Goal: Communication & Community: Answer question/provide support

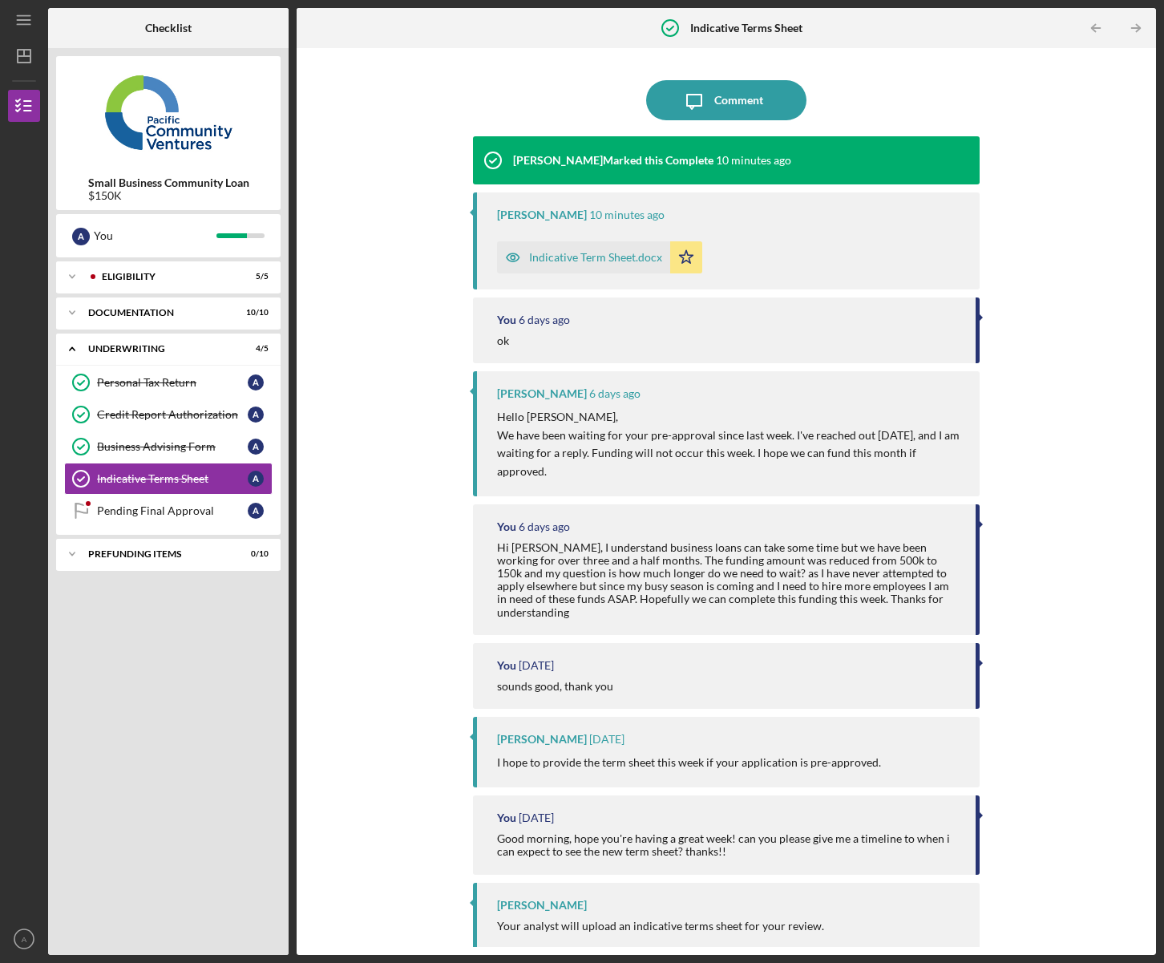
click at [608, 253] on div "Indicative Term Sheet.docx" at bounding box center [595, 257] width 133 height 13
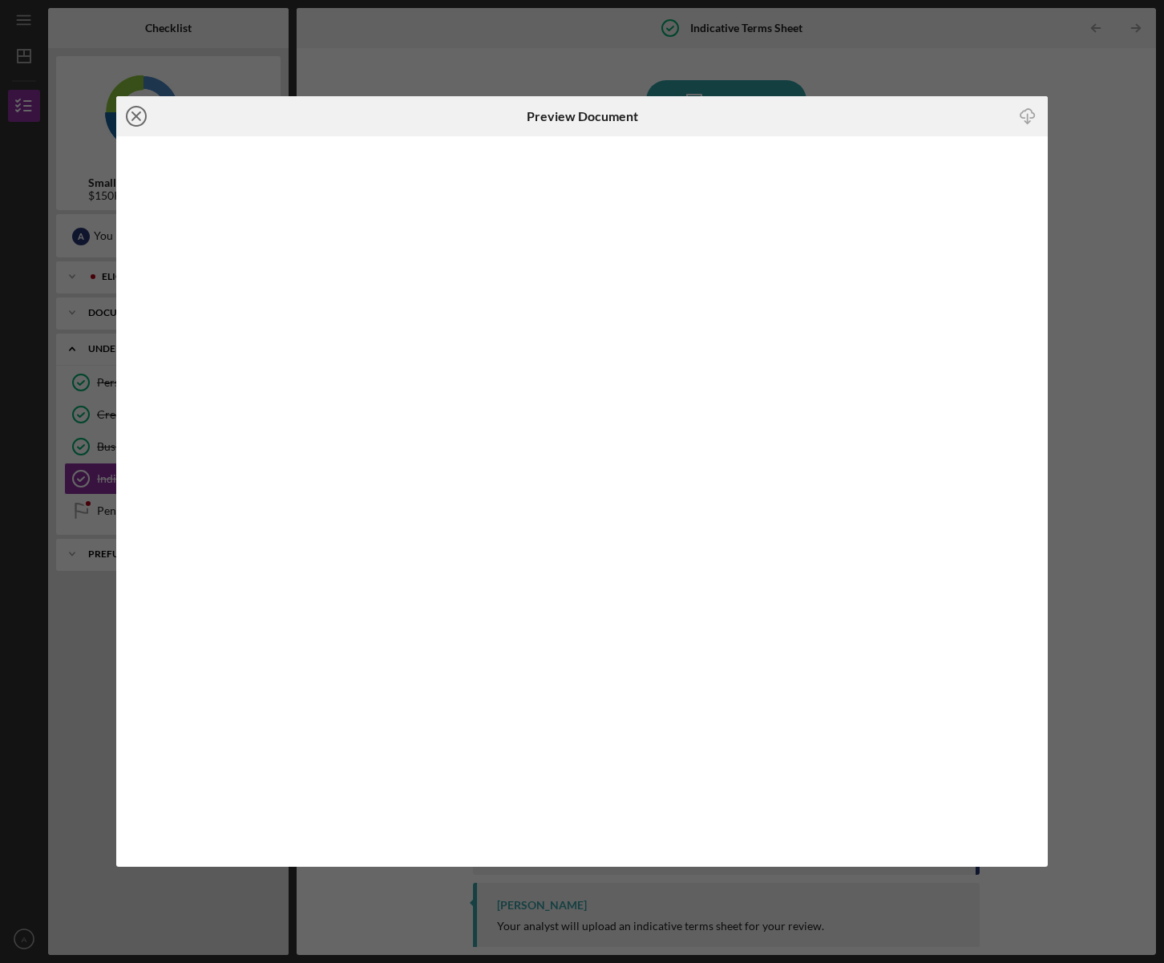
click at [140, 116] on icon "Icon/Close" at bounding box center [136, 116] width 40 height 40
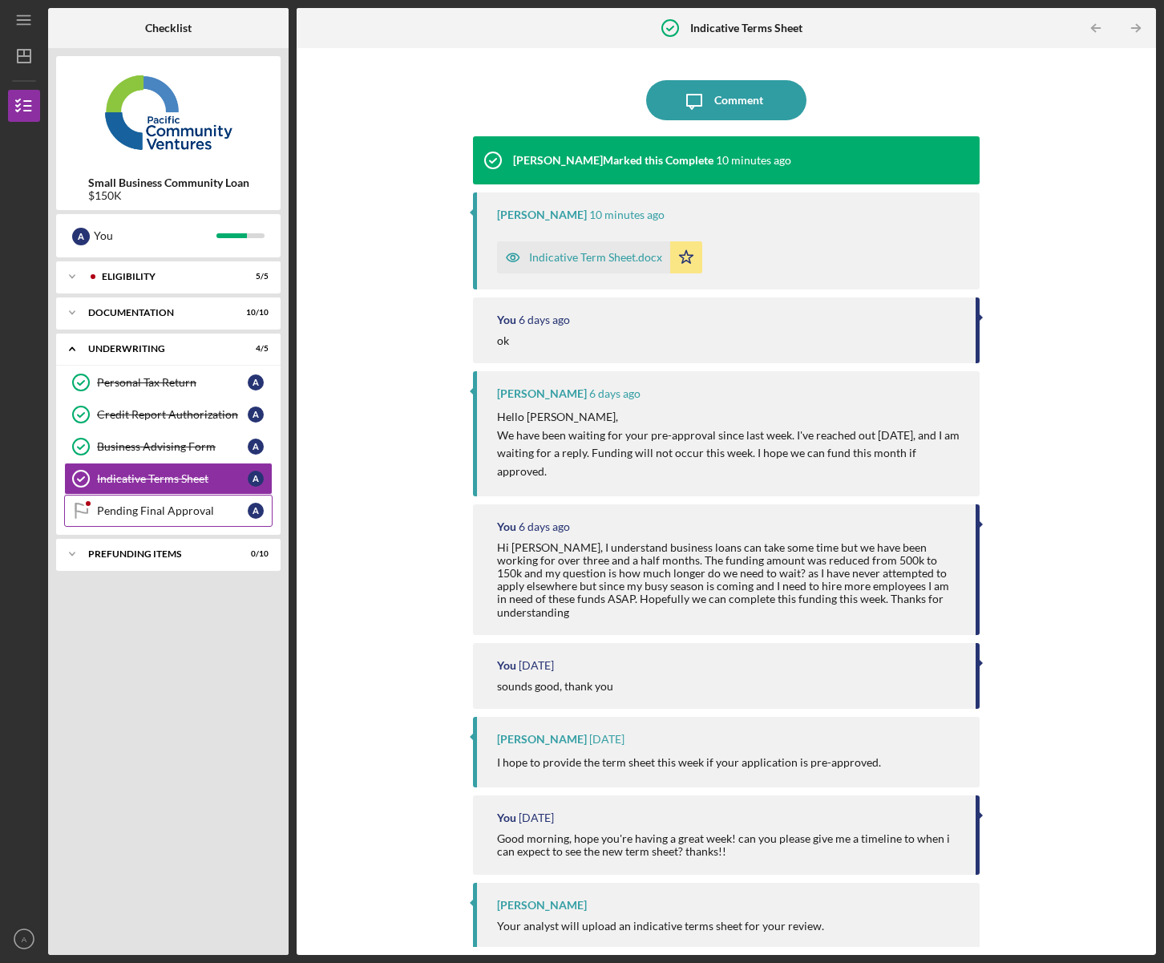
click at [188, 516] on div "Pending Final Approval" at bounding box center [172, 510] width 151 height 13
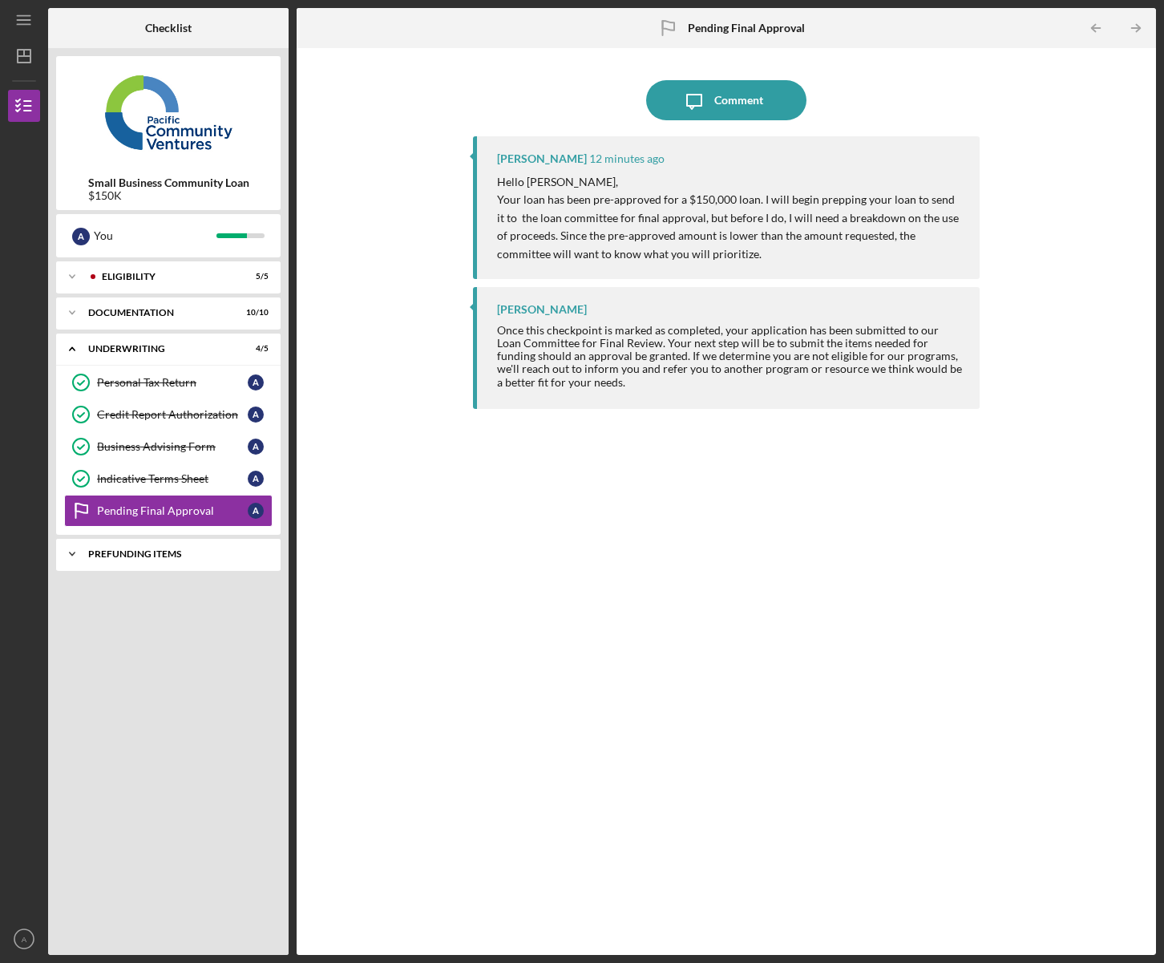
click at [149, 553] on div "Prefunding Items" at bounding box center [174, 554] width 172 height 10
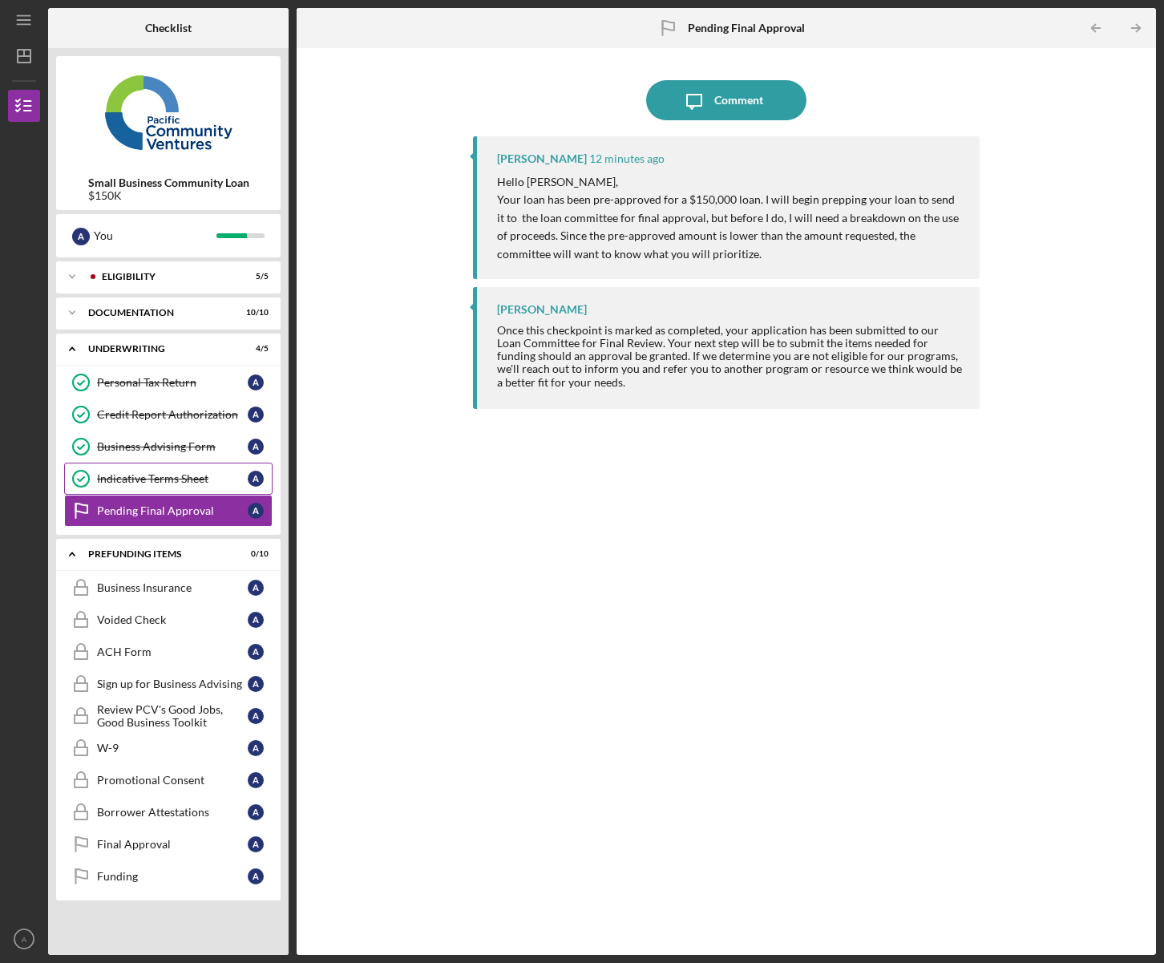
click at [137, 483] on div "Indicative Terms Sheet" at bounding box center [172, 478] width 151 height 13
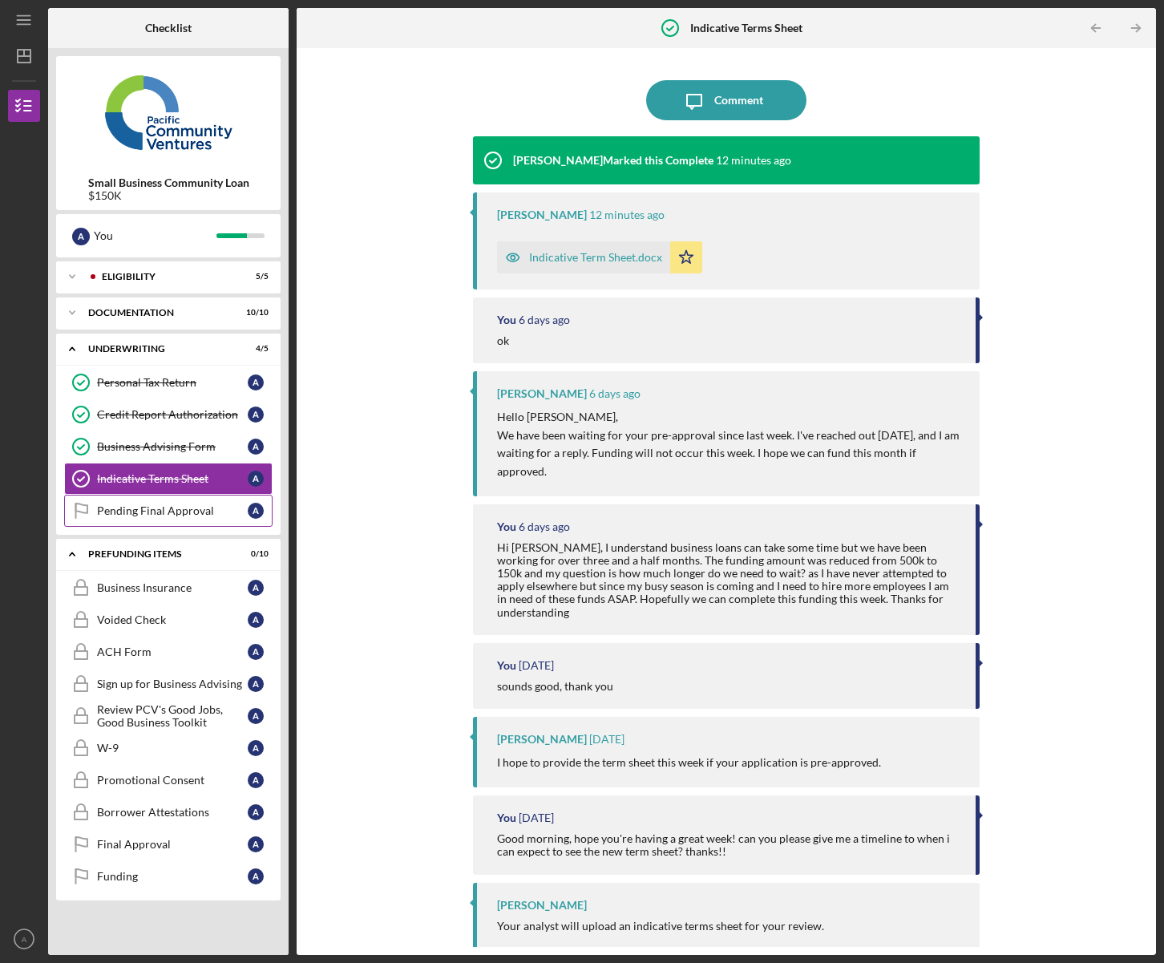
click at [173, 509] on div "Pending Final Approval" at bounding box center [172, 510] width 151 height 13
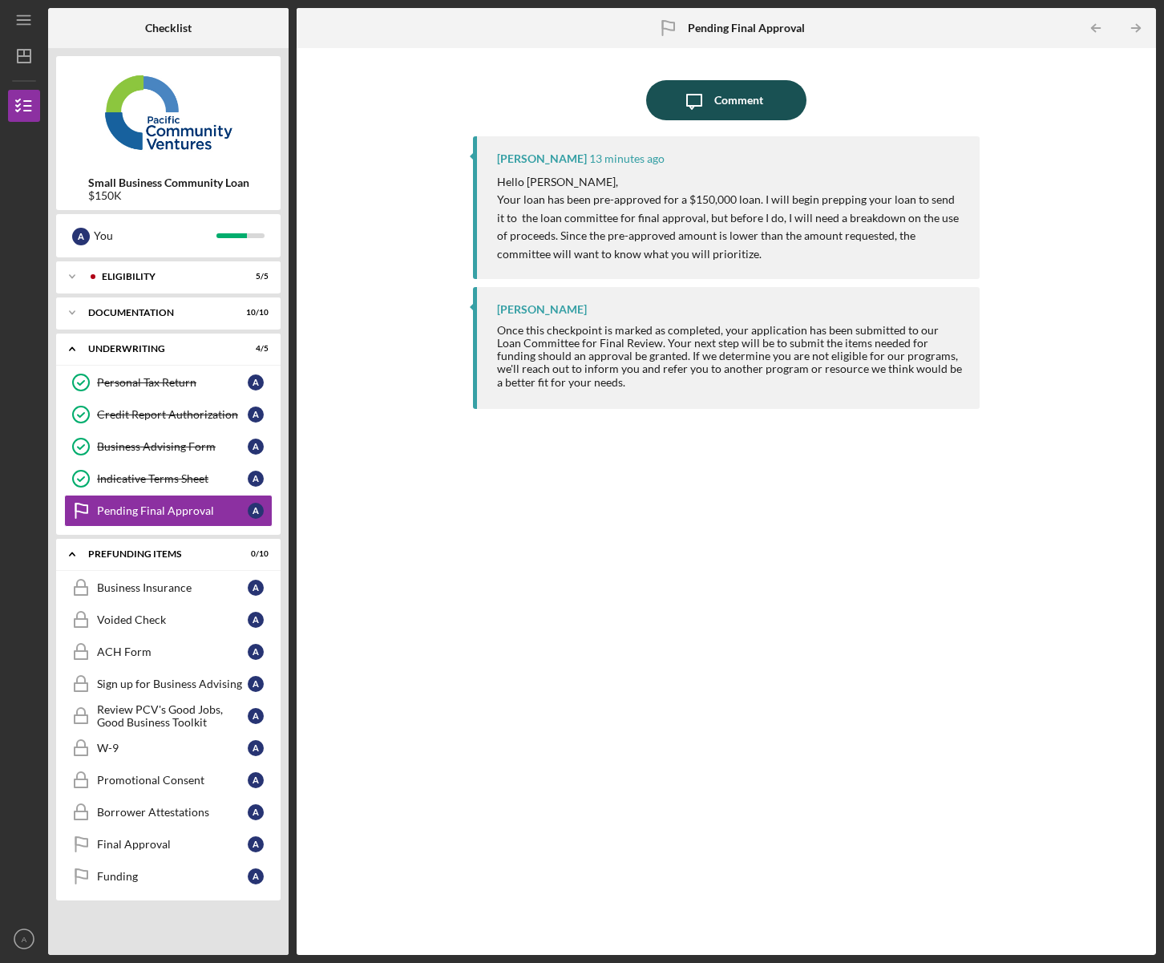
click at [736, 111] on div "Comment" at bounding box center [738, 100] width 49 height 40
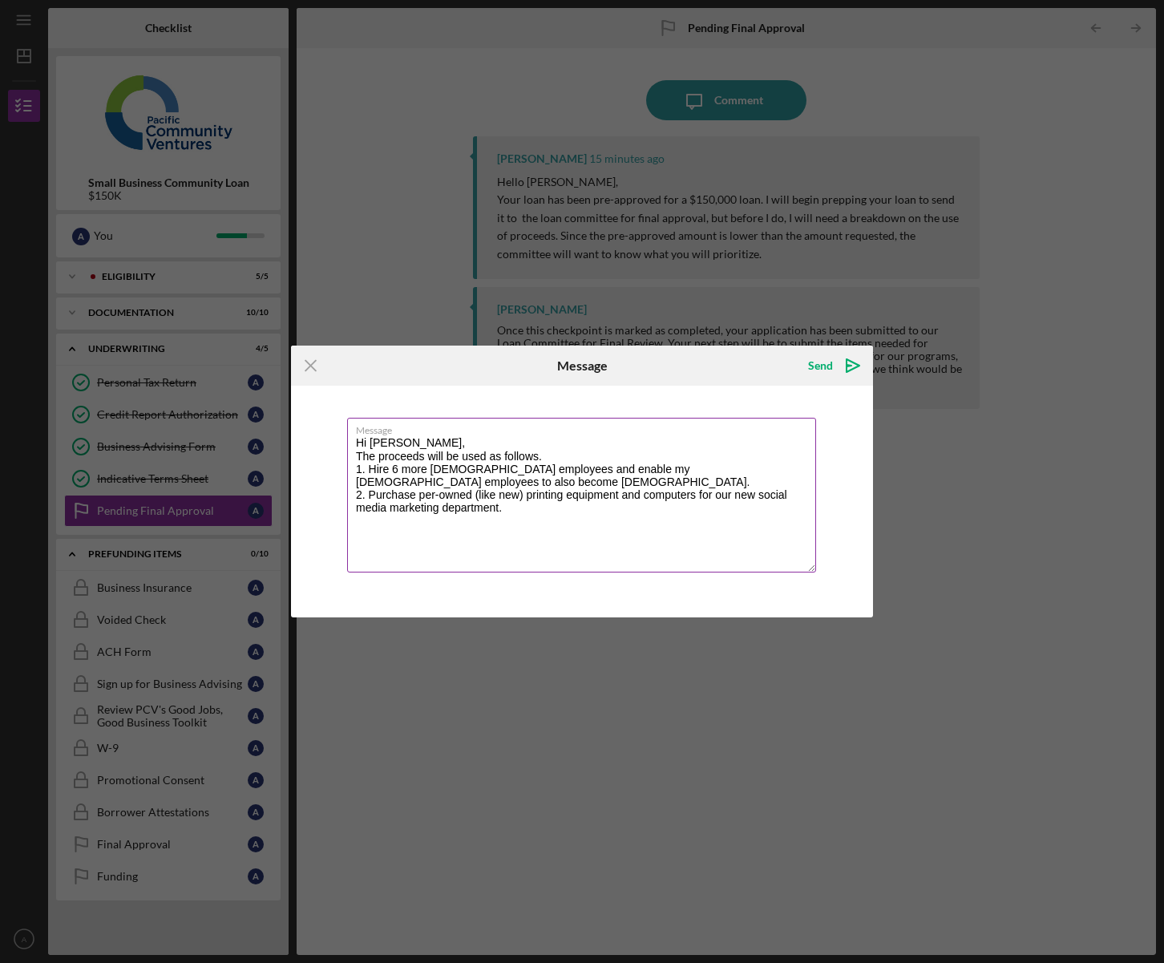
click at [546, 512] on textarea "Hi [PERSON_NAME], The proceeds will be used as follows. 1. Hire 6 more [DEMOGRA…" at bounding box center [581, 495] width 469 height 155
click at [606, 471] on textarea "Hi [PERSON_NAME], The proceeds will be used as follows. 1. Hire 6 more [DEMOGRA…" at bounding box center [581, 495] width 469 height 155
click at [423, 524] on textarea "Hi [PERSON_NAME], The proceeds will be used as follows. 1. Hire 6 more [DEMOGRA…" at bounding box center [581, 495] width 469 height 155
click at [636, 520] on textarea "Hi [PERSON_NAME], The proceeds will be used as follows. 1. Hire 6 more [DEMOGRA…" at bounding box center [581, 495] width 469 height 155
click at [482, 522] on textarea "Hi [PERSON_NAME], The proceeds will be used as follows. 1. Hire 6 more [DEMOGRA…" at bounding box center [581, 495] width 469 height 155
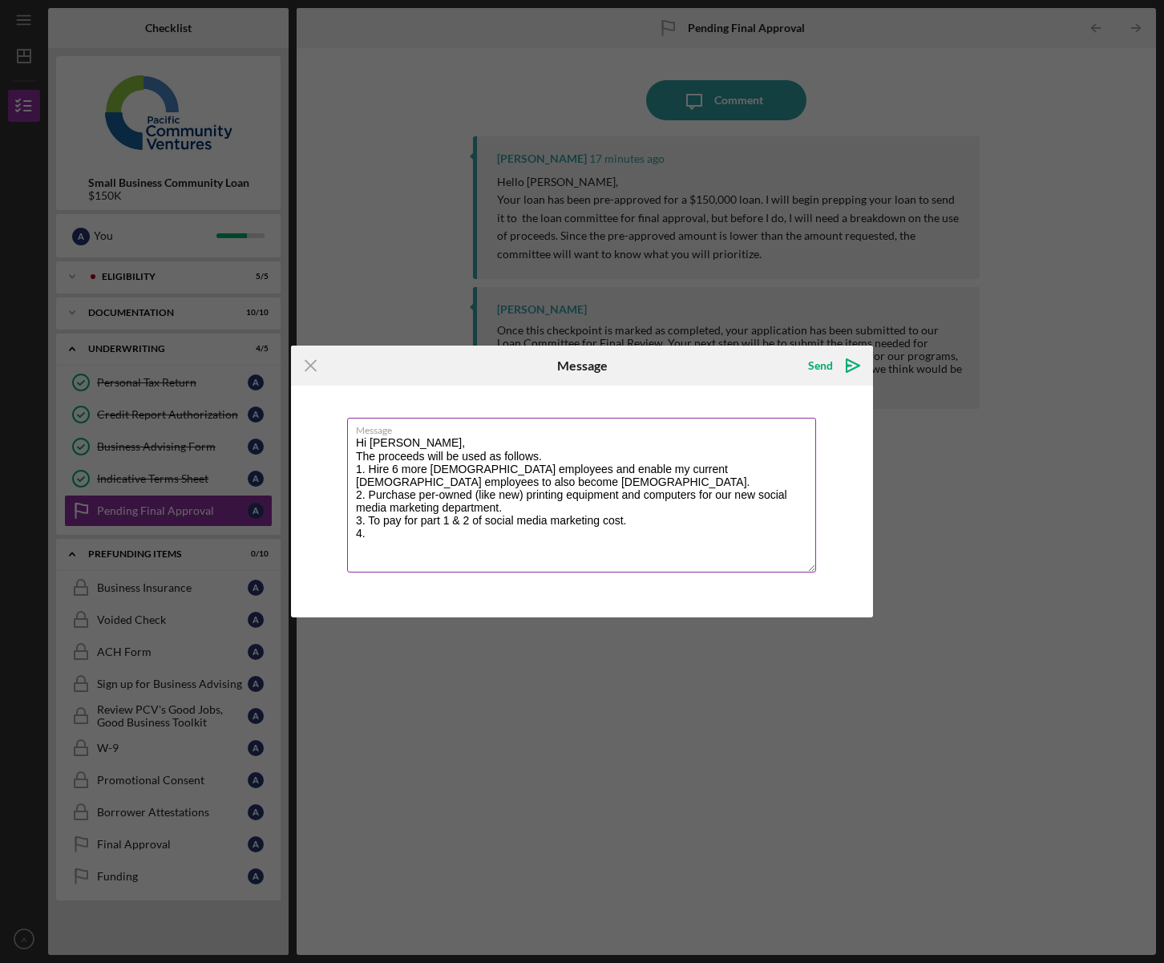
click at [369, 534] on textarea "Hi [PERSON_NAME], The proceeds will be used as follows. 1. Hire 6 more [DEMOGRA…" at bounding box center [581, 495] width 469 height 155
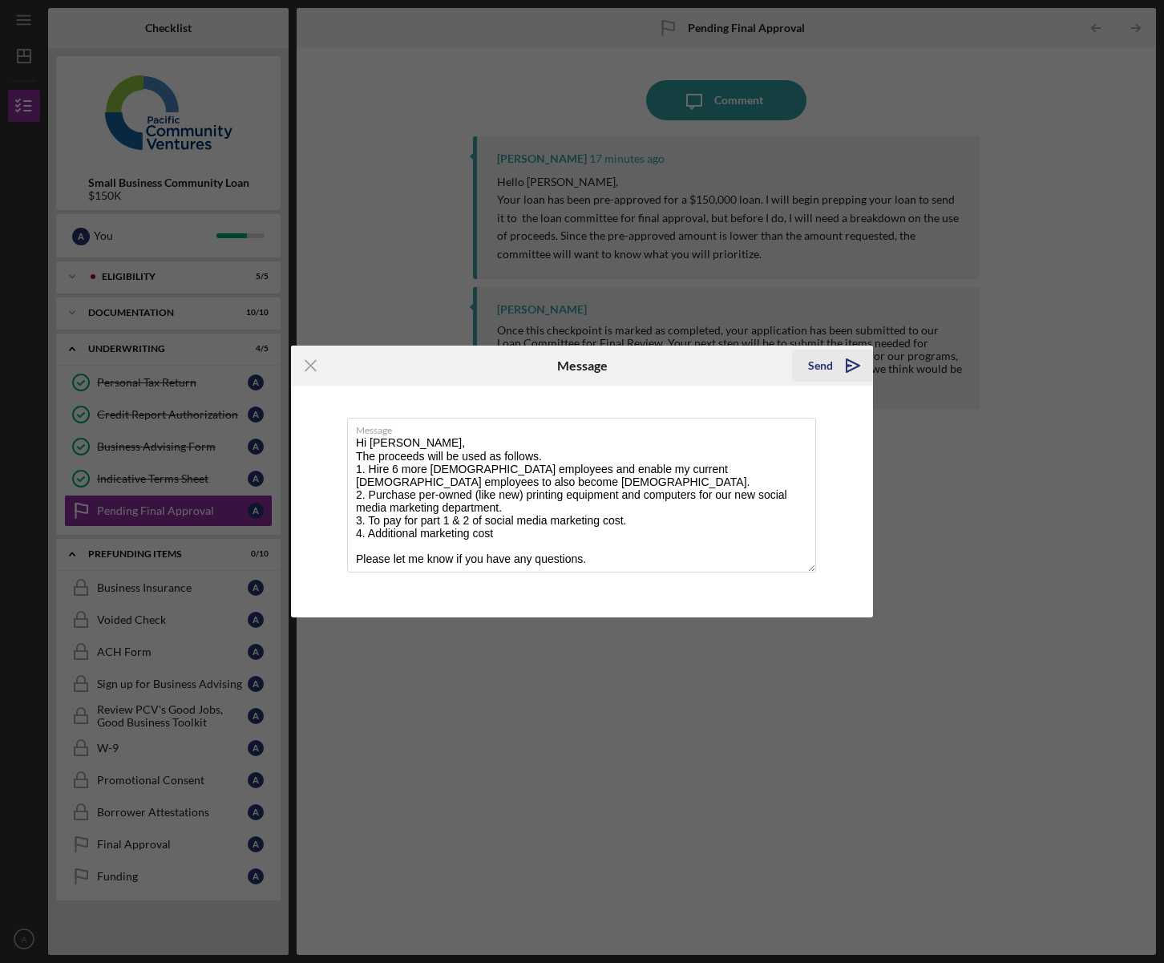
type textarea "Hi [PERSON_NAME], The proceeds will be used as follows. 1. Hire 6 more [DEMOGRA…"
click at [817, 369] on div "Send" at bounding box center [820, 366] width 25 height 32
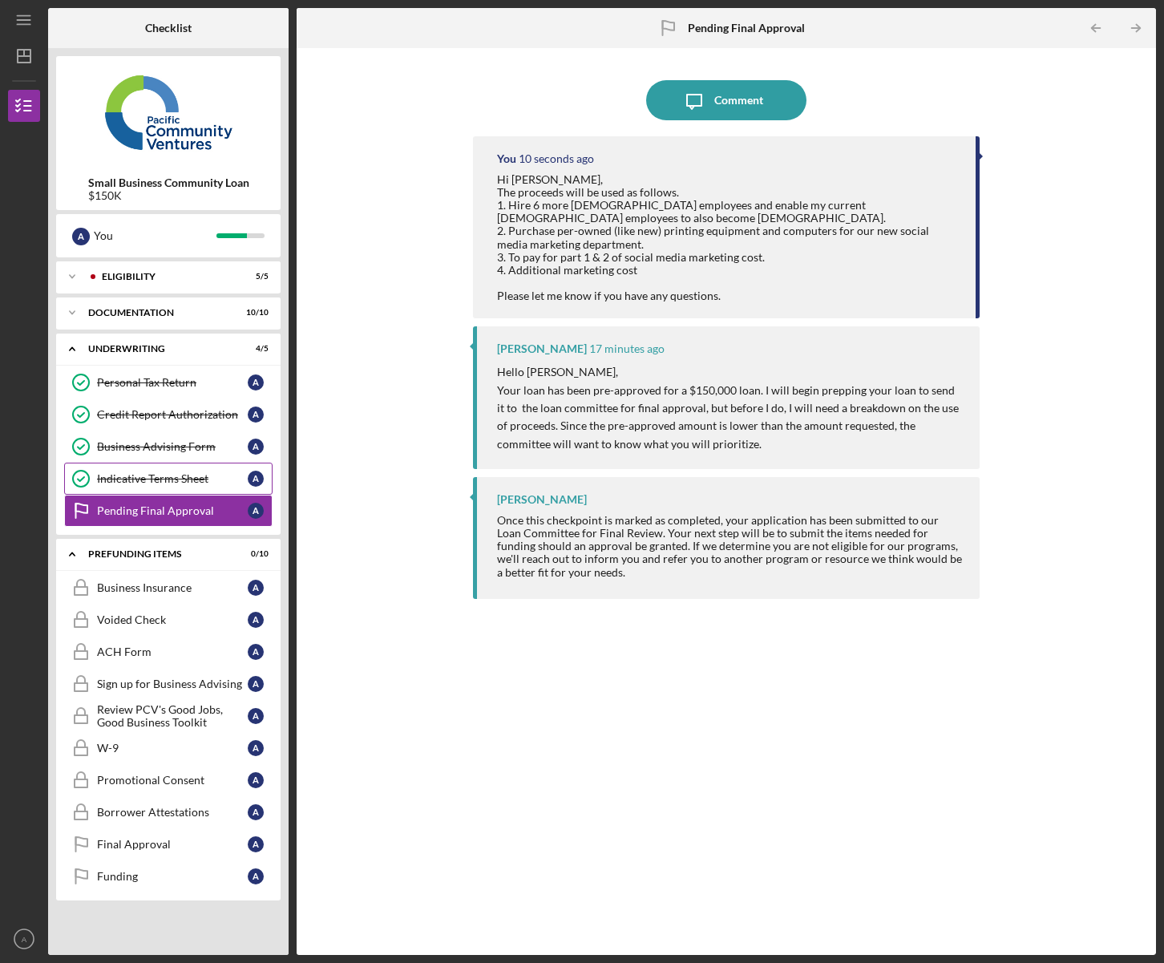
click at [140, 486] on link "Indicative Terms Sheet Indicative Terms Sheet A" at bounding box center [168, 479] width 208 height 32
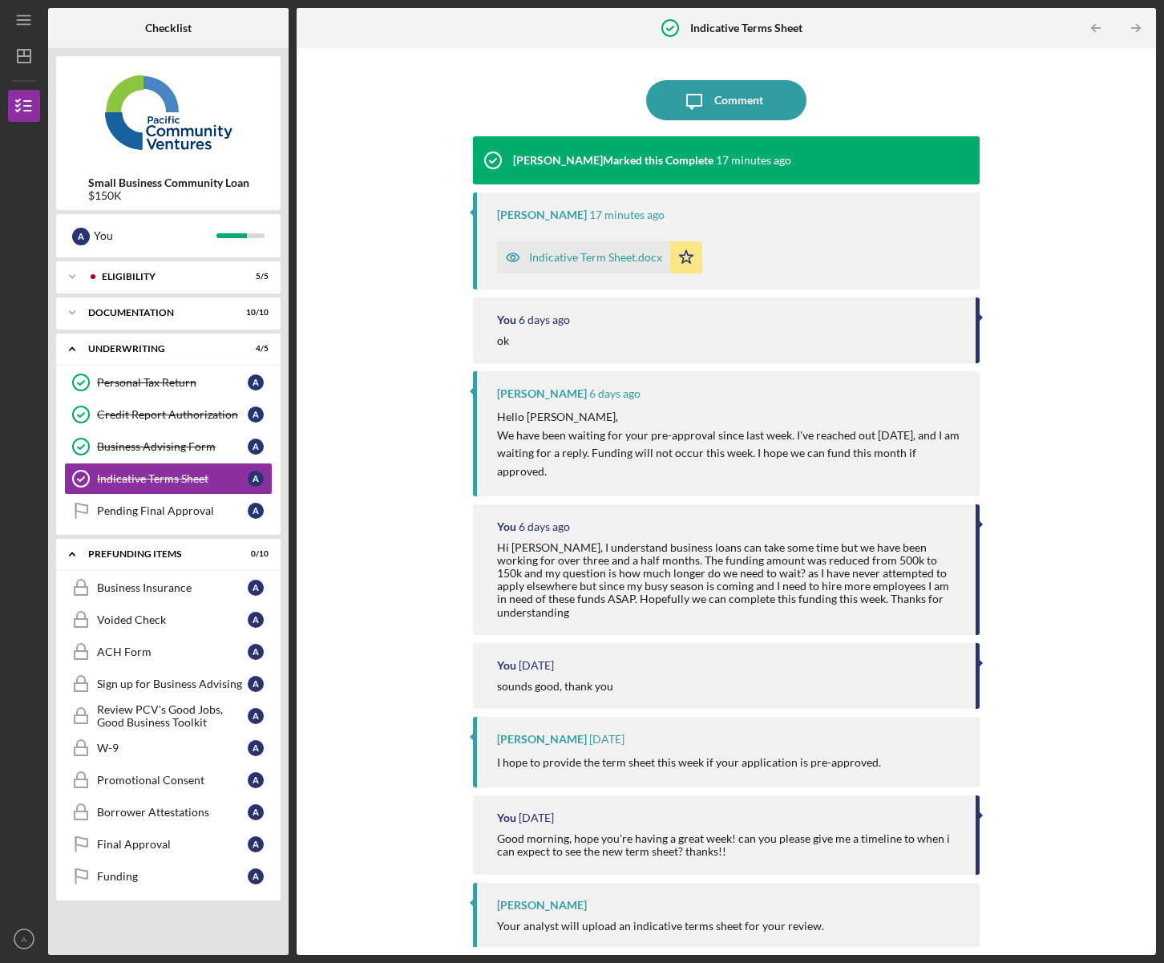
click at [572, 253] on div "Indicative Term Sheet.docx" at bounding box center [595, 257] width 133 height 13
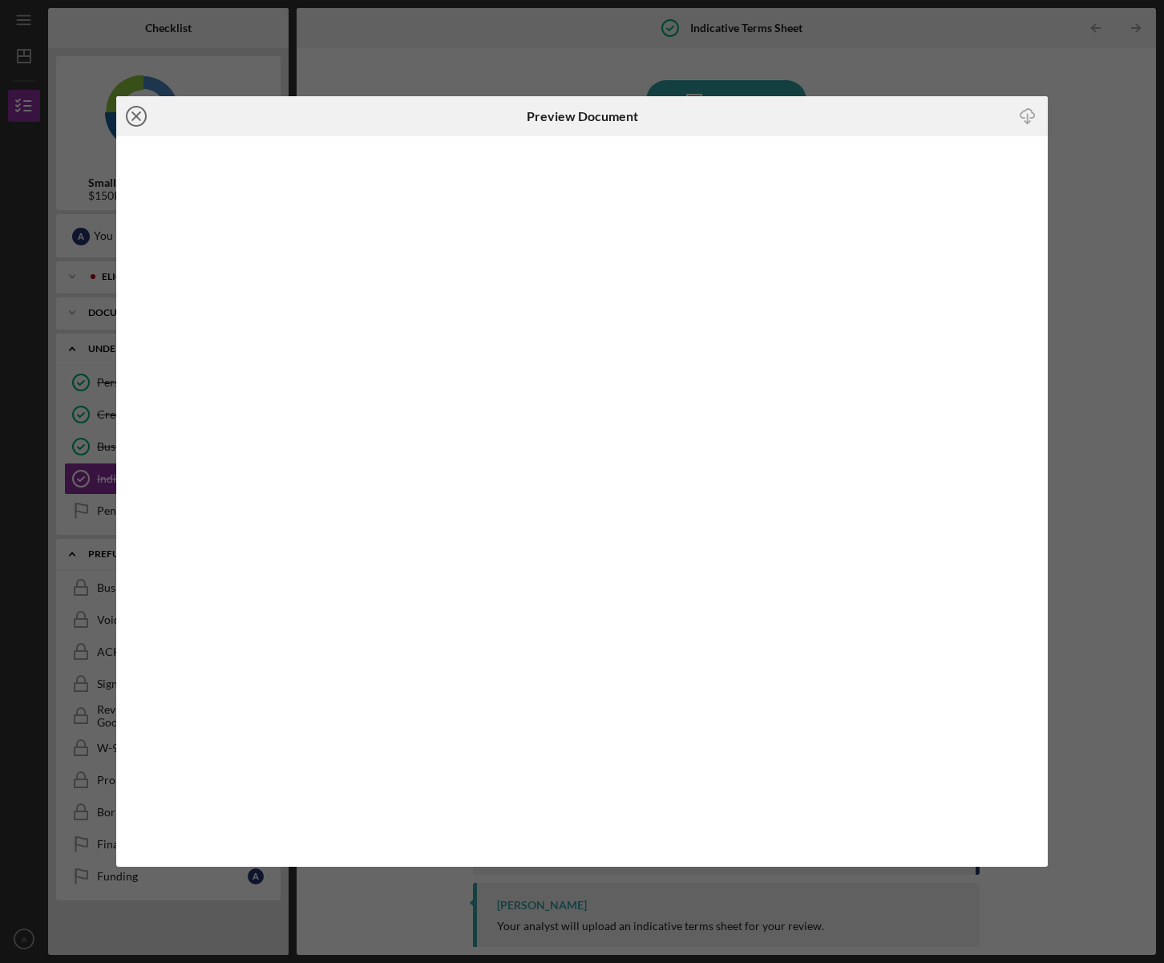
click at [135, 115] on line at bounding box center [136, 116] width 8 height 8
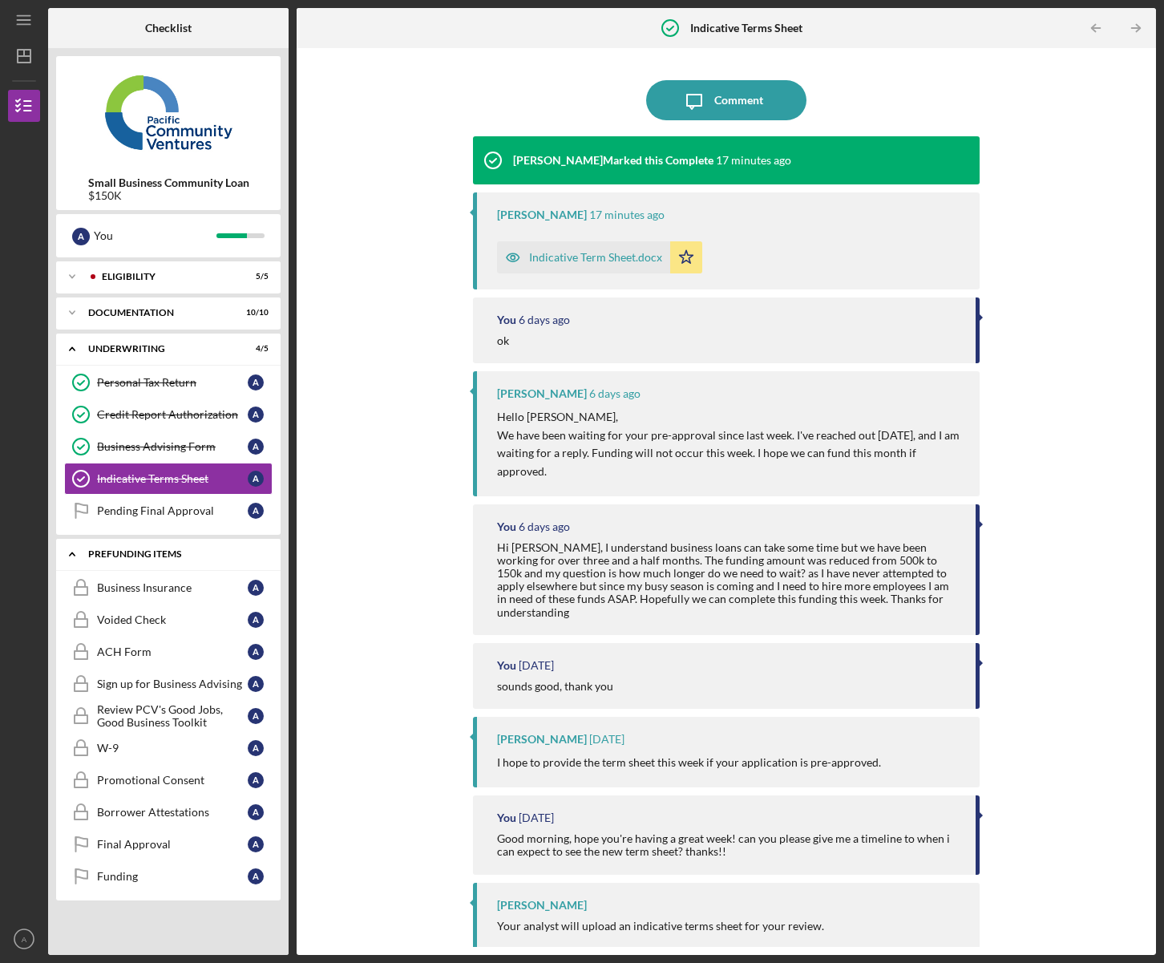
drag, startPoint x: 147, startPoint y: 512, endPoint x: 215, endPoint y: 549, distance: 77.5
click at [147, 513] on div "Pending Final Approval" at bounding box center [172, 510] width 151 height 13
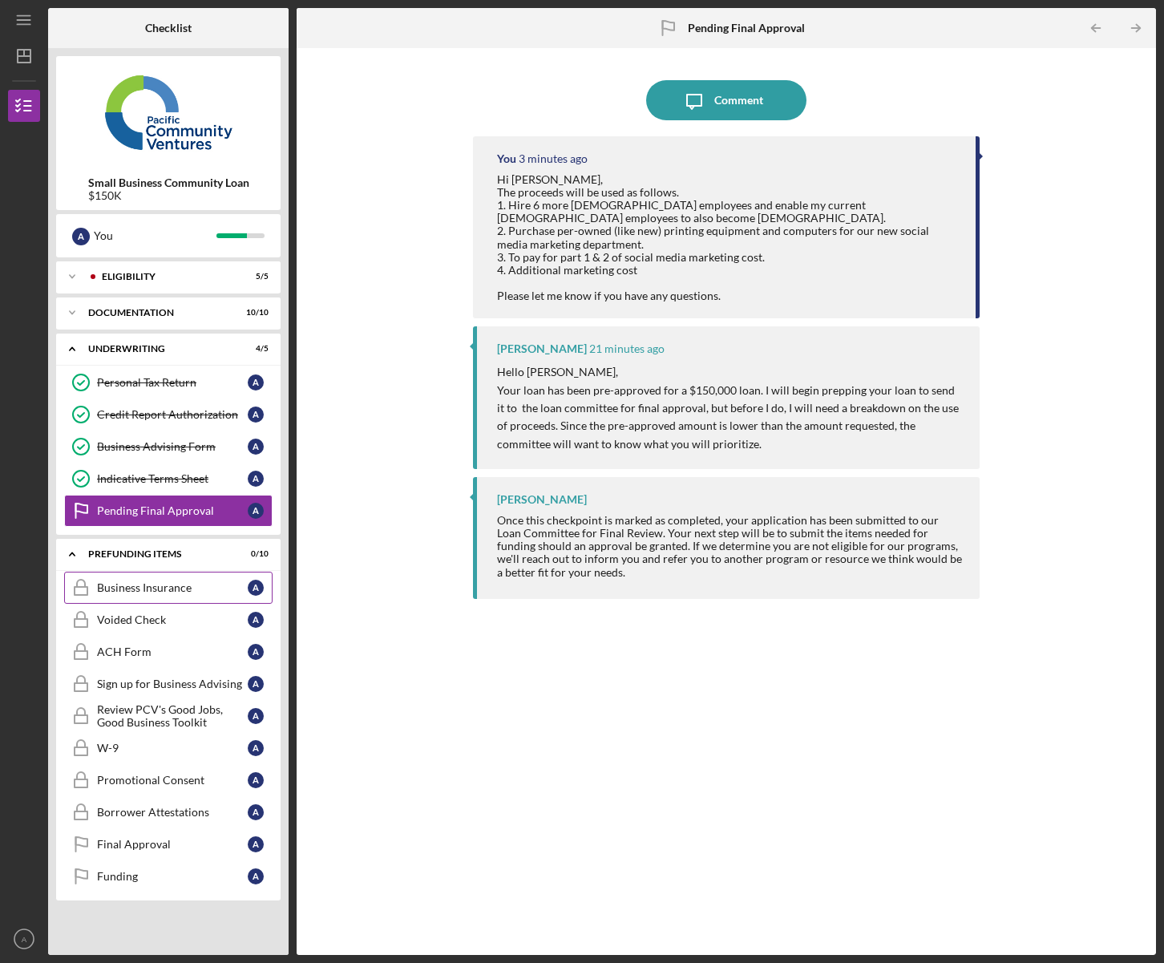
click at [154, 596] on link "Business Insurance Business Insurance A" at bounding box center [168, 588] width 208 height 32
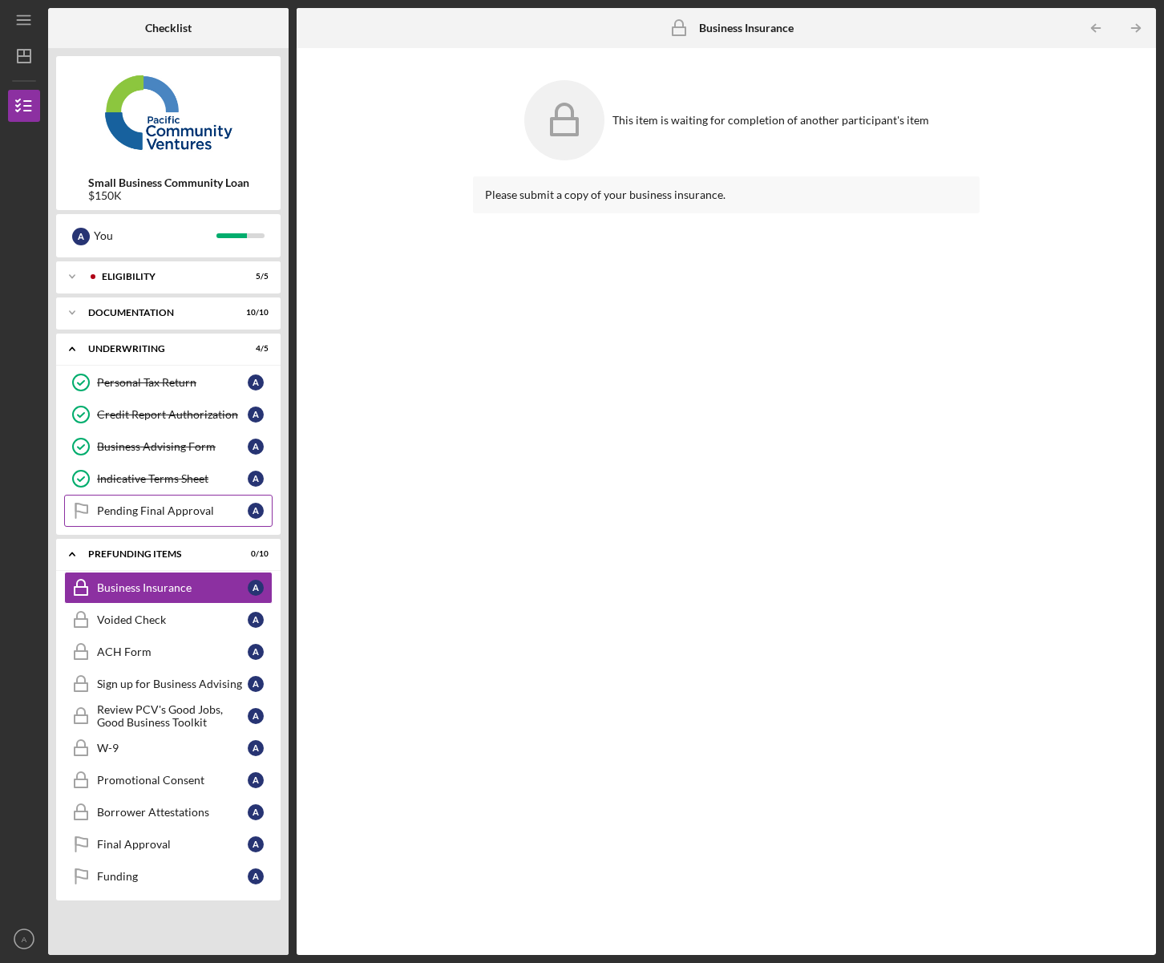
click at [145, 511] on div "Pending Final Approval" at bounding box center [172, 510] width 151 height 13
